Goal: Transaction & Acquisition: Purchase product/service

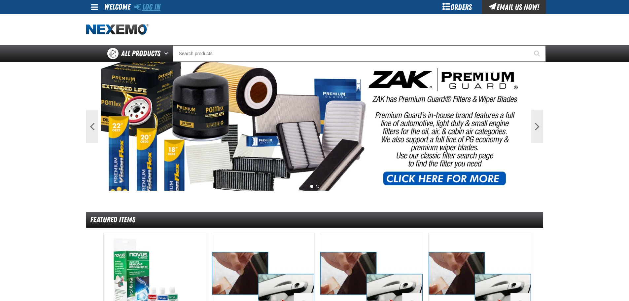
click at [156, 8] on link "Log In" at bounding box center [147, 6] width 26 height 9
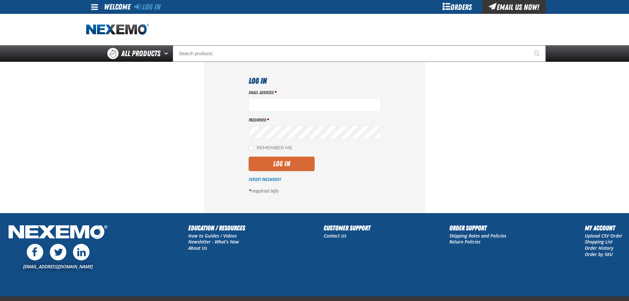
type input "bgambriel@vtaig.com"
click at [295, 166] on button "Log In" at bounding box center [282, 163] width 66 height 15
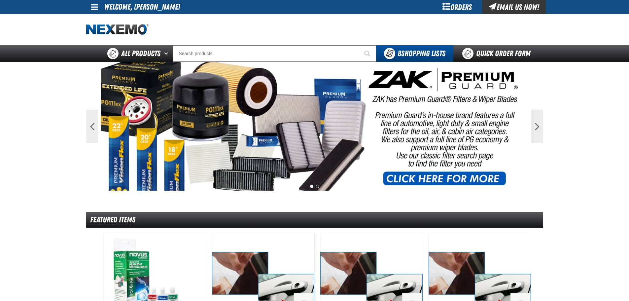
click at [92, 10] on span at bounding box center [94, 7] width 7 height 8
click at [103, 18] on link "My Account My Account" at bounding box center [103, 20] width 29 height 6
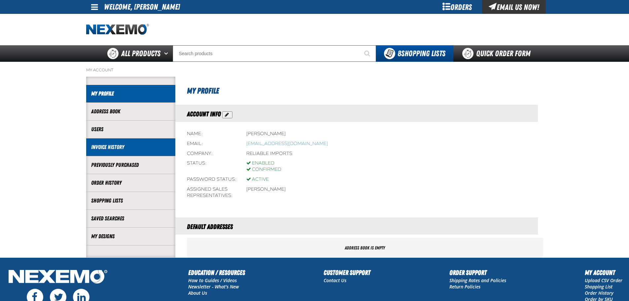
click at [108, 143] on link "Invoice History" at bounding box center [130, 147] width 79 height 8
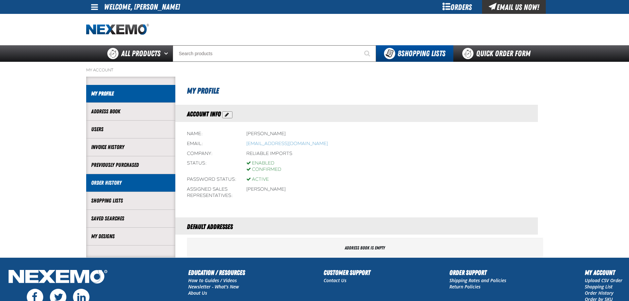
click at [109, 177] on li "Order History" at bounding box center [130, 183] width 89 height 18
click at [109, 182] on link "Order History" at bounding box center [130, 183] width 79 height 8
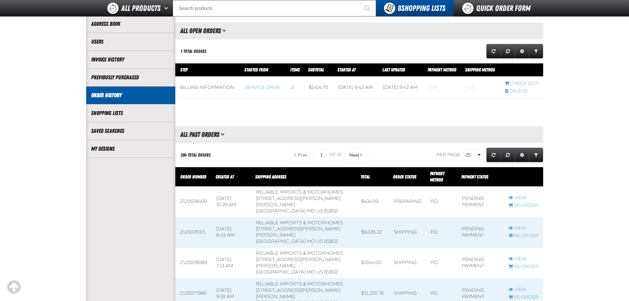
scroll to position [165, 0]
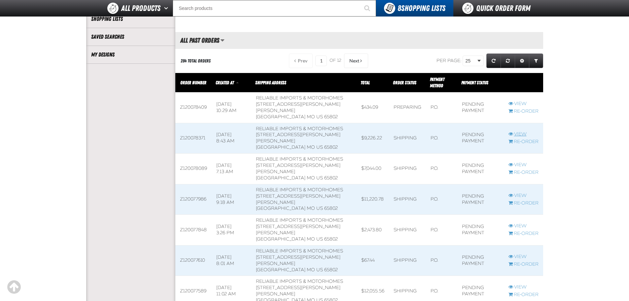
click at [515, 137] on link "View" at bounding box center [523, 134] width 30 height 6
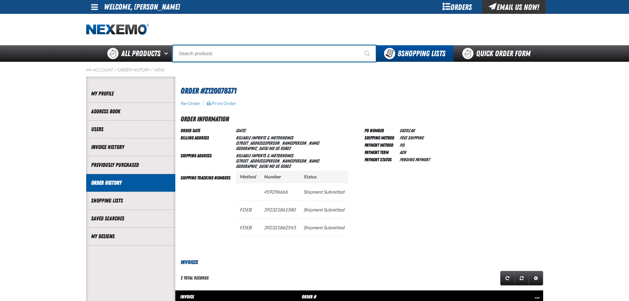
click at [201, 56] on input "Search" at bounding box center [274, 53] width 203 height 17
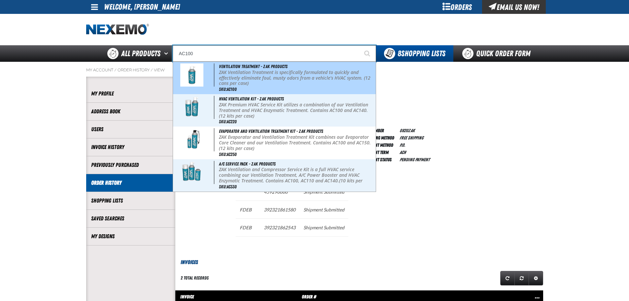
click at [248, 75] on p "ZAK Ventilation Treatment is specifically formulated to quickly and effectively…" at bounding box center [297, 78] width 156 height 17
type input "Ventilation Treatment - ZAK Products"
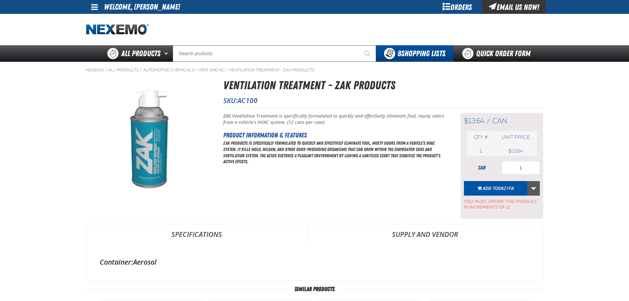
click at [534, 186] on link "More Actions" at bounding box center [533, 188] width 13 height 15
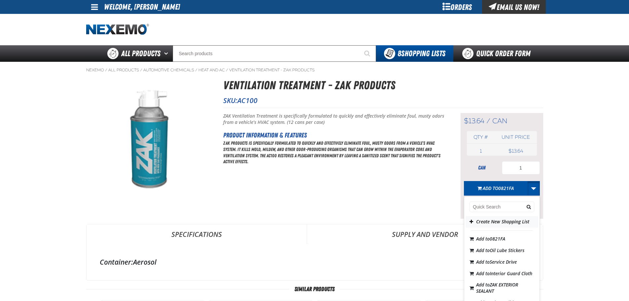
click at [487, 222] on button "Create New Shopping List" at bounding box center [502, 222] width 73 height 12
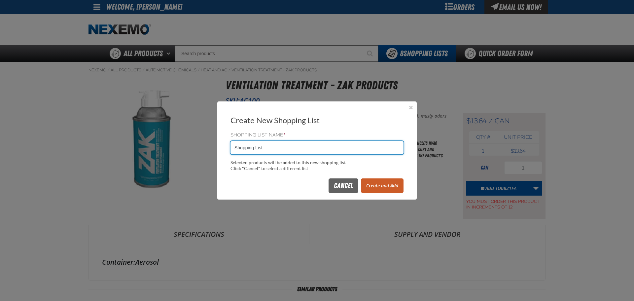
click at [335, 150] on input "Shopping List" at bounding box center [316, 147] width 173 height 13
type input "S"
type input "0825ZAK"
click at [383, 191] on button "Create and Add" at bounding box center [382, 185] width 43 height 15
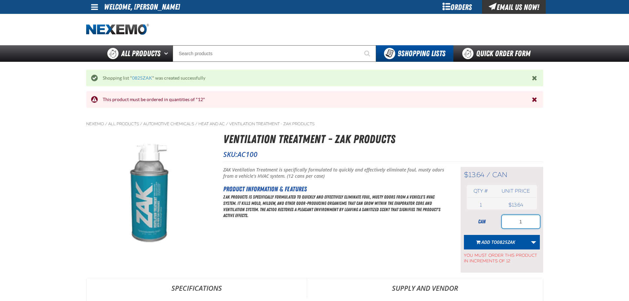
click at [520, 215] on input "1" at bounding box center [521, 221] width 38 height 13
click at [520, 215] on input "96" at bounding box center [521, 221] width 38 height 13
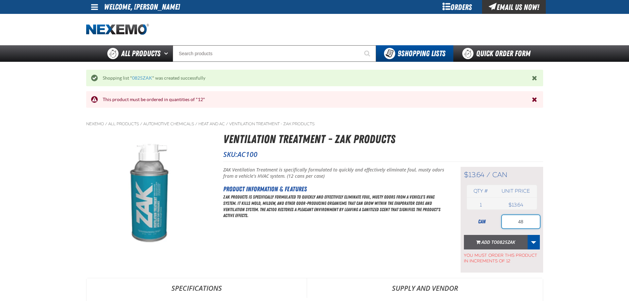
type input "48"
click at [523, 241] on button "Add to 0825ZAK" at bounding box center [496, 242] width 64 height 15
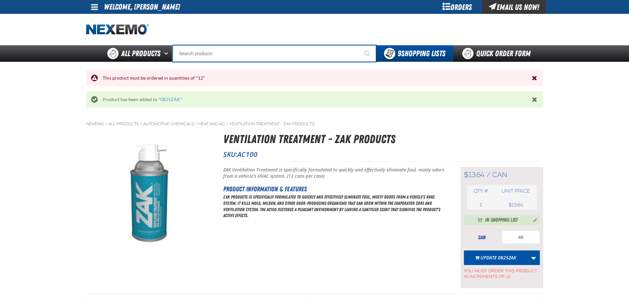
click at [236, 53] on input "Search" at bounding box center [274, 53] width 203 height 17
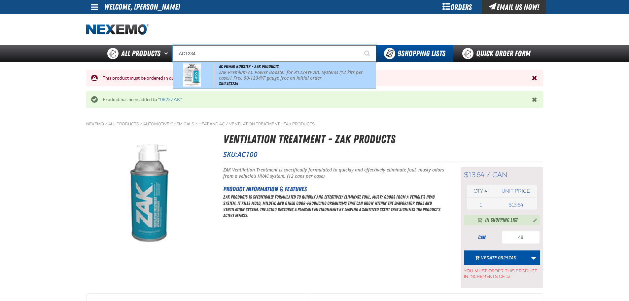
click at [240, 69] on div "AC Power Booster - ZAK Products ZAK Premium AC Power Booster for R1234YF A/C Sy…" at bounding box center [274, 75] width 203 height 27
type input "AC Power Booster - ZAK Products"
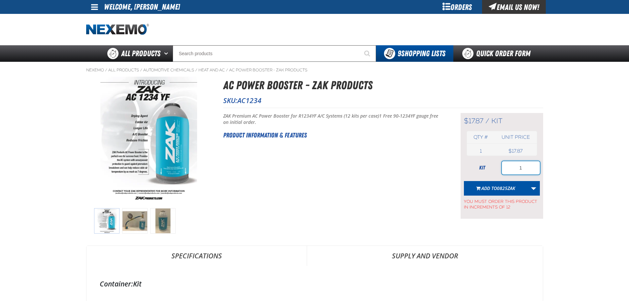
click at [527, 168] on input "1" at bounding box center [521, 167] width 38 height 13
type input "12"
click at [139, 222] on img at bounding box center [134, 220] width 25 height 25
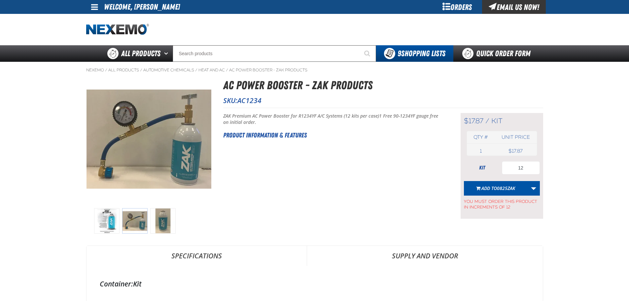
click at [164, 225] on img at bounding box center [162, 220] width 25 height 25
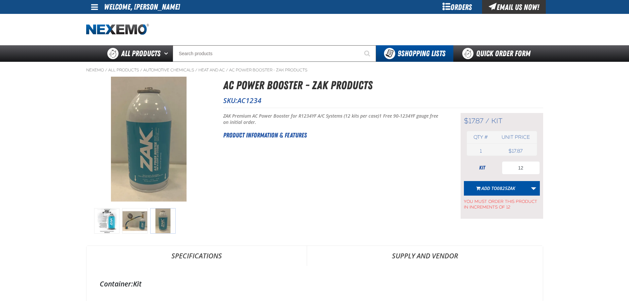
click at [114, 223] on img at bounding box center [106, 220] width 25 height 25
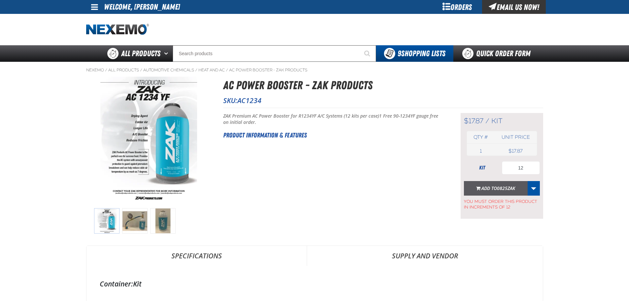
click at [497, 191] on span "0825ZAK" at bounding box center [506, 188] width 18 height 6
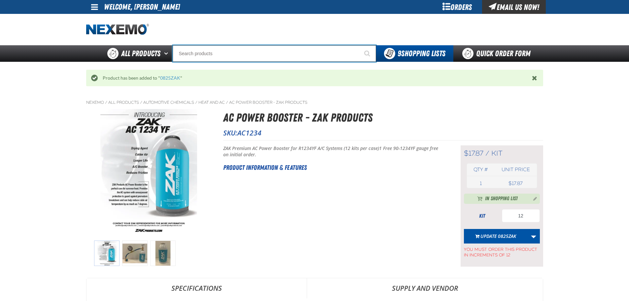
click at [231, 55] on input "Search" at bounding box center [274, 53] width 203 height 17
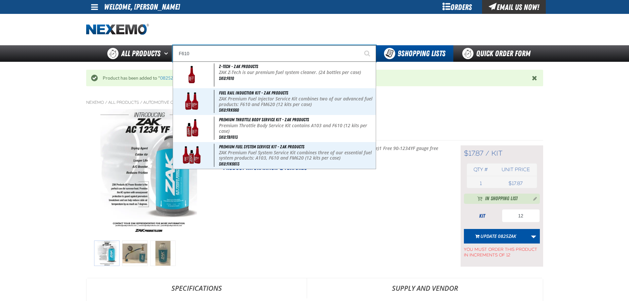
click at [239, 60] on input "F610" at bounding box center [274, 53] width 203 height 17
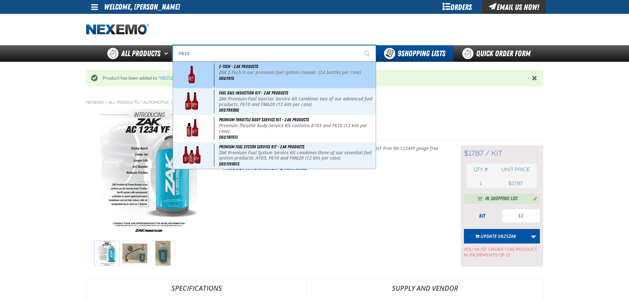
click at [252, 71] on p "ZAK Z-Tech is our premium fuel system cleaner. (24 bottles per case)" at bounding box center [297, 73] width 156 height 6
type input "Z-Tech - ZAK Products"
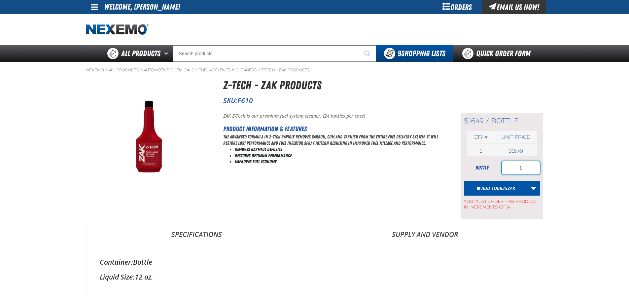
click at [525, 165] on input "1" at bounding box center [521, 167] width 38 height 13
click at [500, 182] on button "Add to 0825ZAK" at bounding box center [496, 188] width 64 height 15
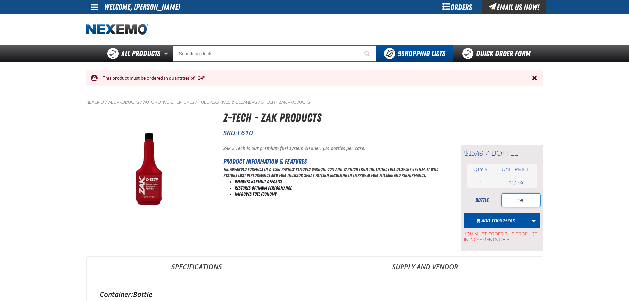
click at [530, 201] on input "196" at bounding box center [521, 199] width 38 height 13
click at [519, 200] on input "155" at bounding box center [521, 199] width 38 height 13
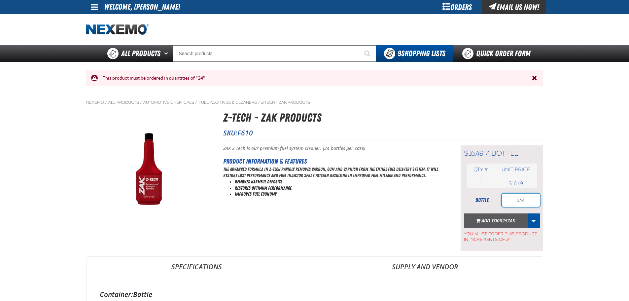
type input "144"
click at [500, 221] on span "0825ZAK" at bounding box center [506, 220] width 18 height 6
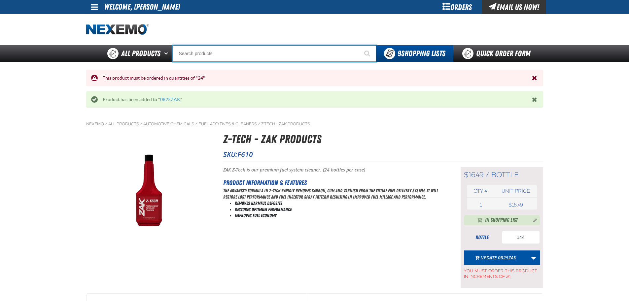
click at [268, 56] on input "Search" at bounding box center [274, 53] width 203 height 17
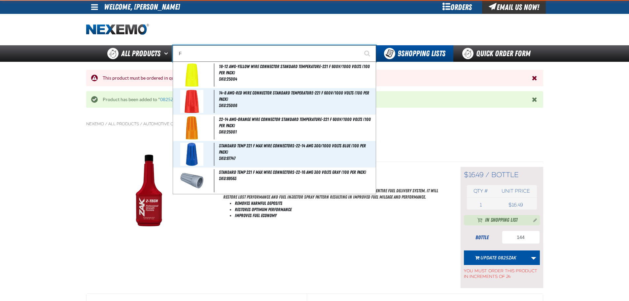
type input "FI"
type input "FIAT"
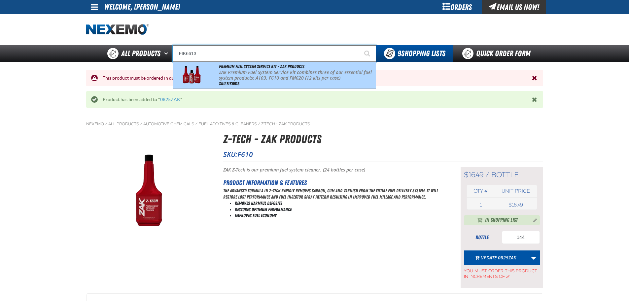
click at [271, 80] on p "ZAK Premium Fuel System Service Kit combines three of our essential fuel system…" at bounding box center [297, 75] width 156 height 11
type input "Premium Fuel System Service Kit - ZAK Products"
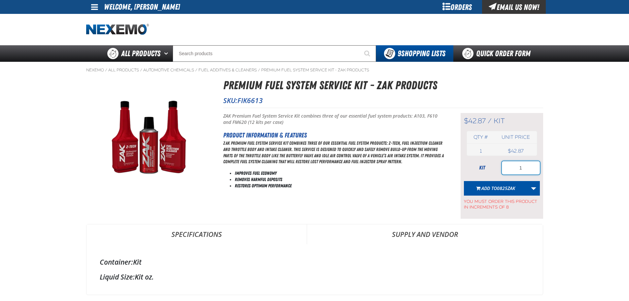
click at [518, 169] on input "1" at bounding box center [521, 167] width 38 height 13
type input "16"
click at [499, 190] on span "0825ZAK" at bounding box center [506, 188] width 18 height 6
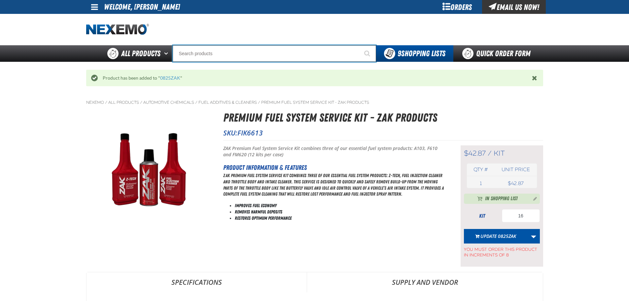
click at [246, 57] on input "Search" at bounding box center [274, 53] width 203 height 17
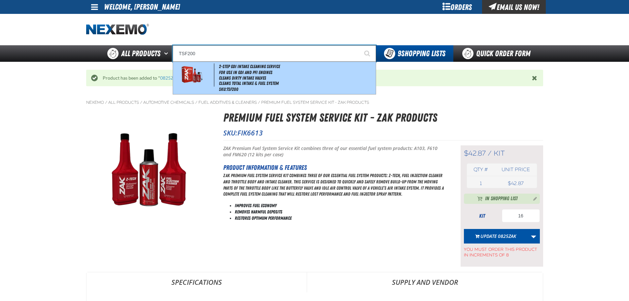
click at [253, 78] on li "Cleans Dirty Intake Valves" at bounding box center [297, 78] width 156 height 6
type input "2-Step GDI Intake Cleaning Service"
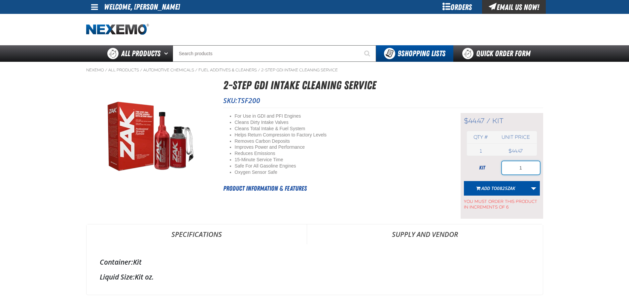
click at [519, 169] on input "1" at bounding box center [521, 167] width 38 height 13
type input "32"
click at [508, 186] on span "0825ZAK" at bounding box center [506, 188] width 18 height 6
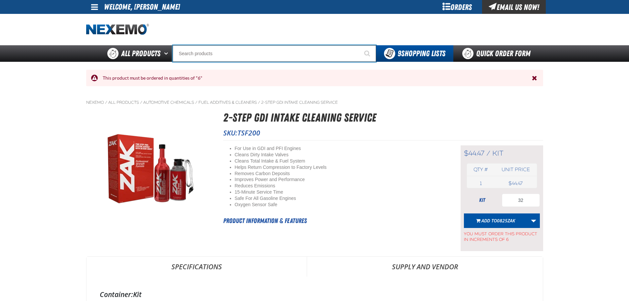
click at [212, 57] on input "Search" at bounding box center [274, 53] width 203 height 17
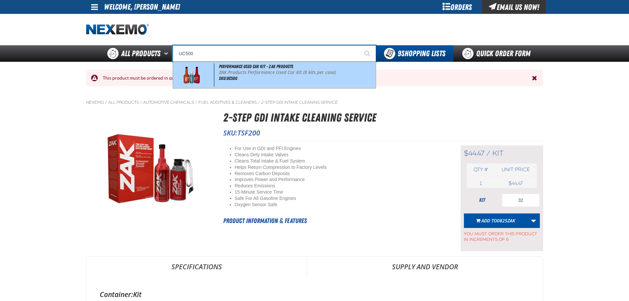
click at [231, 74] on p "ZAK Products Performance Used Car Kit (8 kits per case)" at bounding box center [297, 73] width 156 height 6
type input "Performance Used Car Kit - ZAK Products"
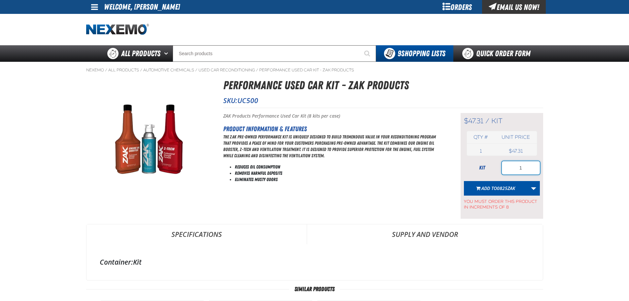
click at [523, 167] on input "1" at bounding box center [521, 167] width 38 height 13
type input "32"
click at [487, 188] on span "Add to 0825ZAK" at bounding box center [498, 188] width 34 height 6
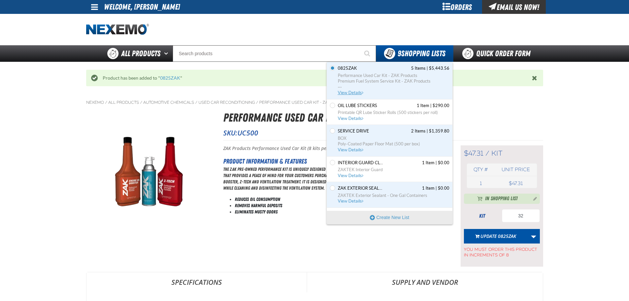
click at [345, 94] on span "View Details" at bounding box center [351, 92] width 27 height 5
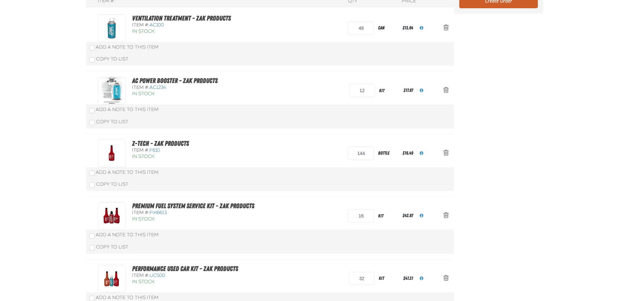
scroll to position [33, 0]
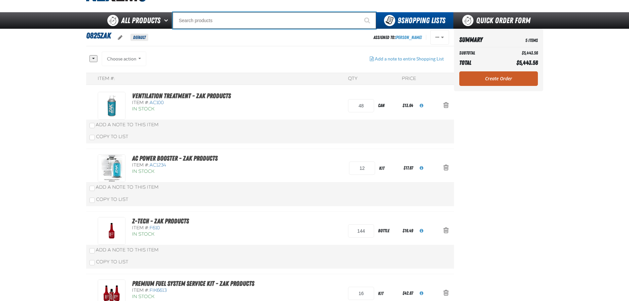
click at [222, 24] on input "Search" at bounding box center [274, 20] width 203 height 17
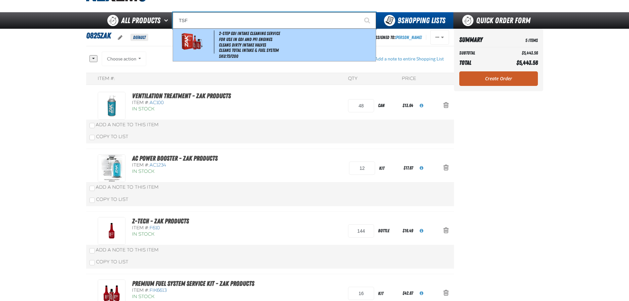
click at [237, 40] on li "For Use in GDI and PFI Engines" at bounding box center [297, 40] width 156 height 6
type input "2-Step GDI Intake Cleaning Service"
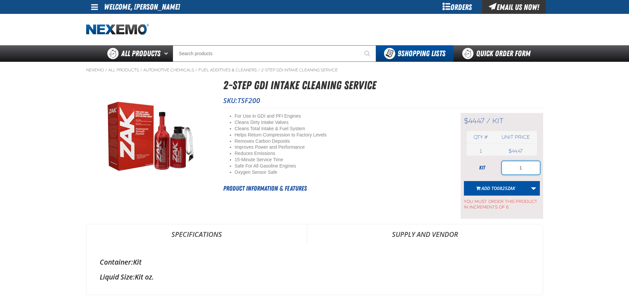
click at [528, 167] on input "1" at bounding box center [521, 167] width 38 height 13
click at [521, 169] on input "1" at bounding box center [521, 167] width 38 height 13
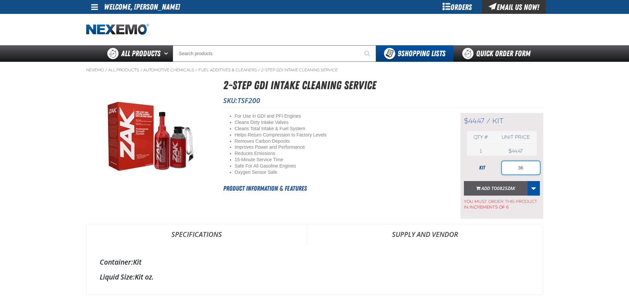
type input "36"
click at [502, 184] on button "Add to 0825ZAK" at bounding box center [496, 188] width 64 height 15
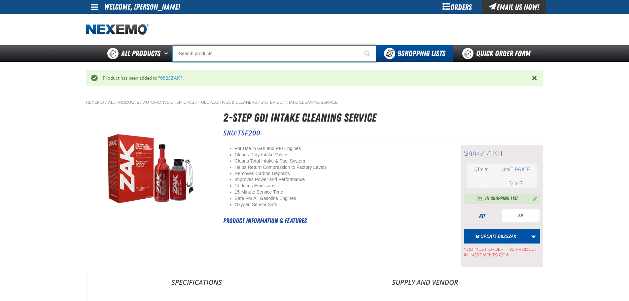
click at [227, 53] on input "Search" at bounding box center [274, 53] width 203 height 17
paste input "PWT-ST"
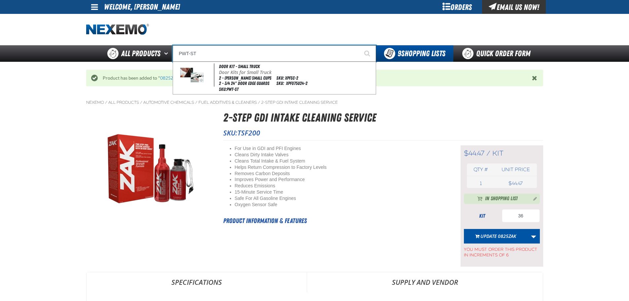
type input "PWT-ST"
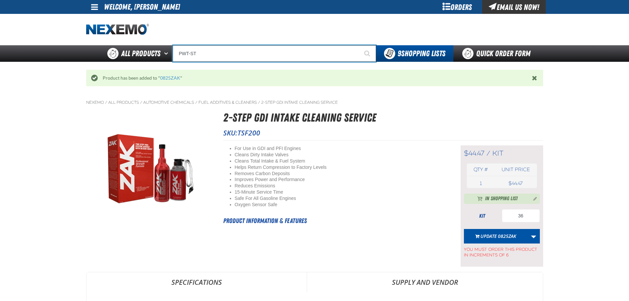
click at [242, 50] on input "PWT-ST" at bounding box center [274, 53] width 203 height 17
click at [360, 45] on button "Start Searching" at bounding box center [368, 53] width 17 height 17
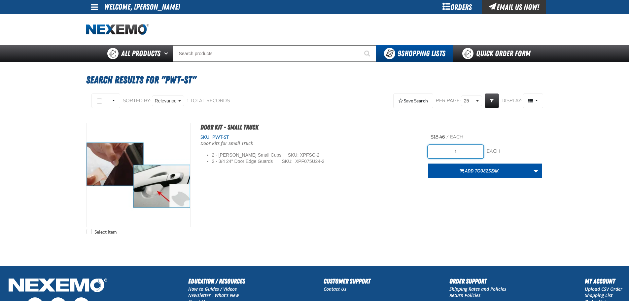
click at [446, 154] on input "1" at bounding box center [455, 151] width 55 height 13
type input "300"
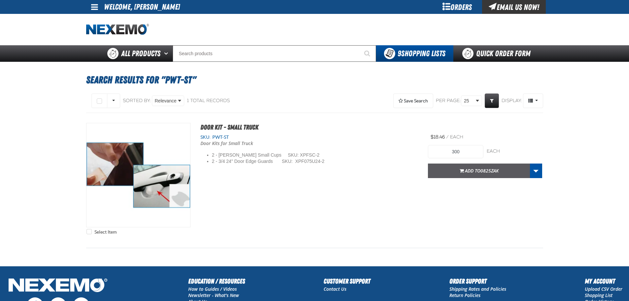
click at [456, 174] on button "Add to 0825ZAK" at bounding box center [479, 170] width 102 height 15
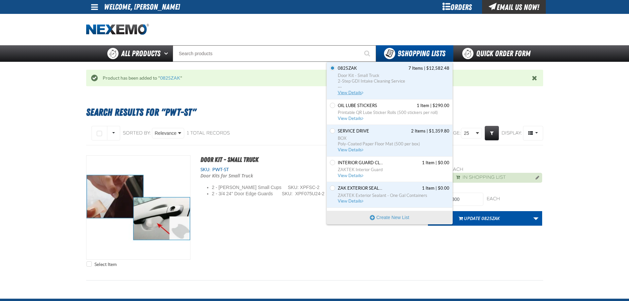
click at [357, 93] on span "View Details" at bounding box center [351, 92] width 27 height 5
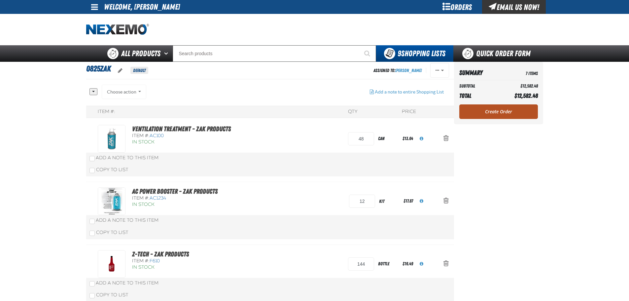
click at [491, 114] on link "Create Order" at bounding box center [498, 111] width 79 height 15
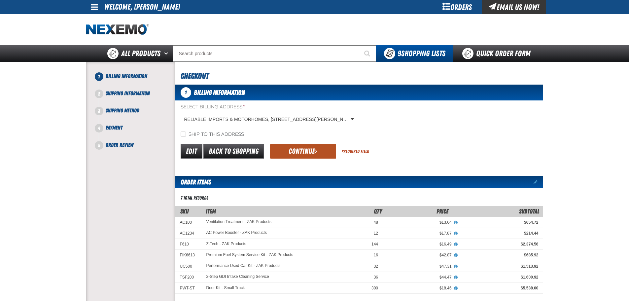
click at [314, 149] on button "Continue" at bounding box center [303, 151] width 66 height 15
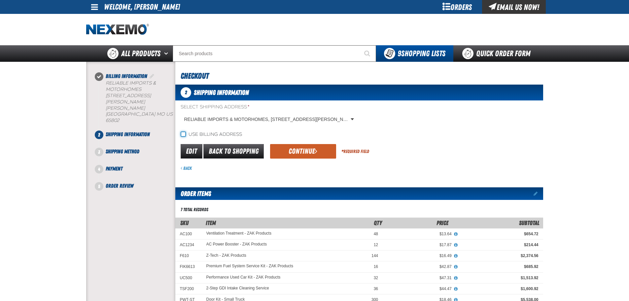
click at [183, 135] on input "Use billing address" at bounding box center [183, 133] width 5 height 5
checkbox input "true"
click at [320, 152] on button "Continue" at bounding box center [303, 151] width 66 height 15
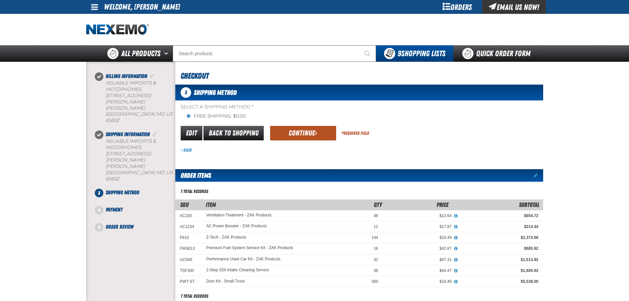
click at [300, 135] on button "Continue" at bounding box center [303, 133] width 66 height 15
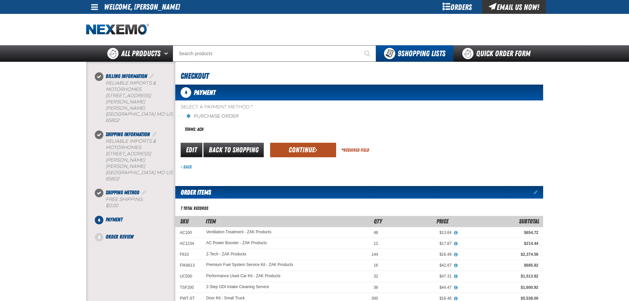
click at [306, 150] on button "Continue" at bounding box center [303, 150] width 66 height 15
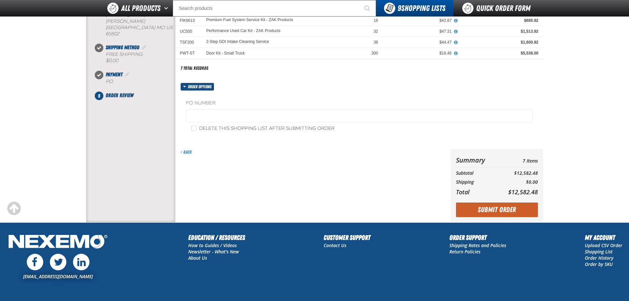
scroll to position [132, 0]
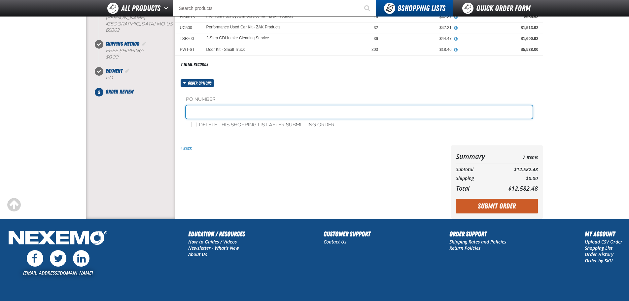
click at [226, 111] on input "text" at bounding box center [359, 111] width 347 height 13
type input "0825ZAK"
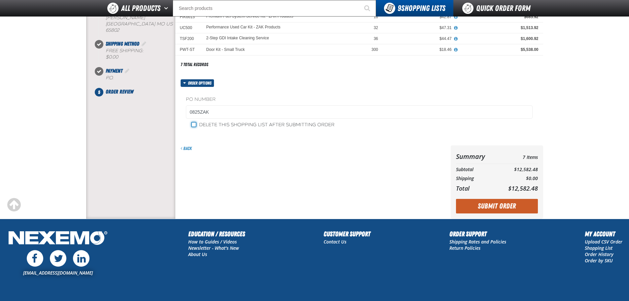
click at [192, 126] on input "Delete this shopping list after submitting order" at bounding box center [193, 124] width 5 height 5
checkbox input "true"
click at [521, 204] on button "Submit Order" at bounding box center [497, 206] width 82 height 15
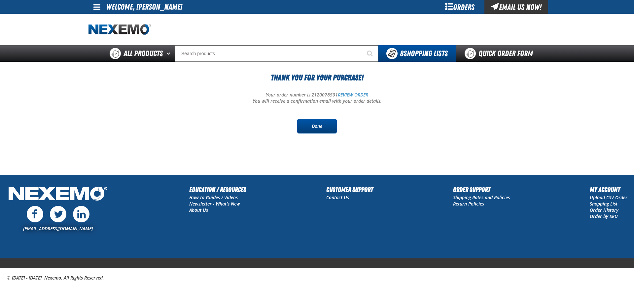
click at [323, 126] on link "Done" at bounding box center [317, 126] width 40 height 15
